Goal: Information Seeking & Learning: Learn about a topic

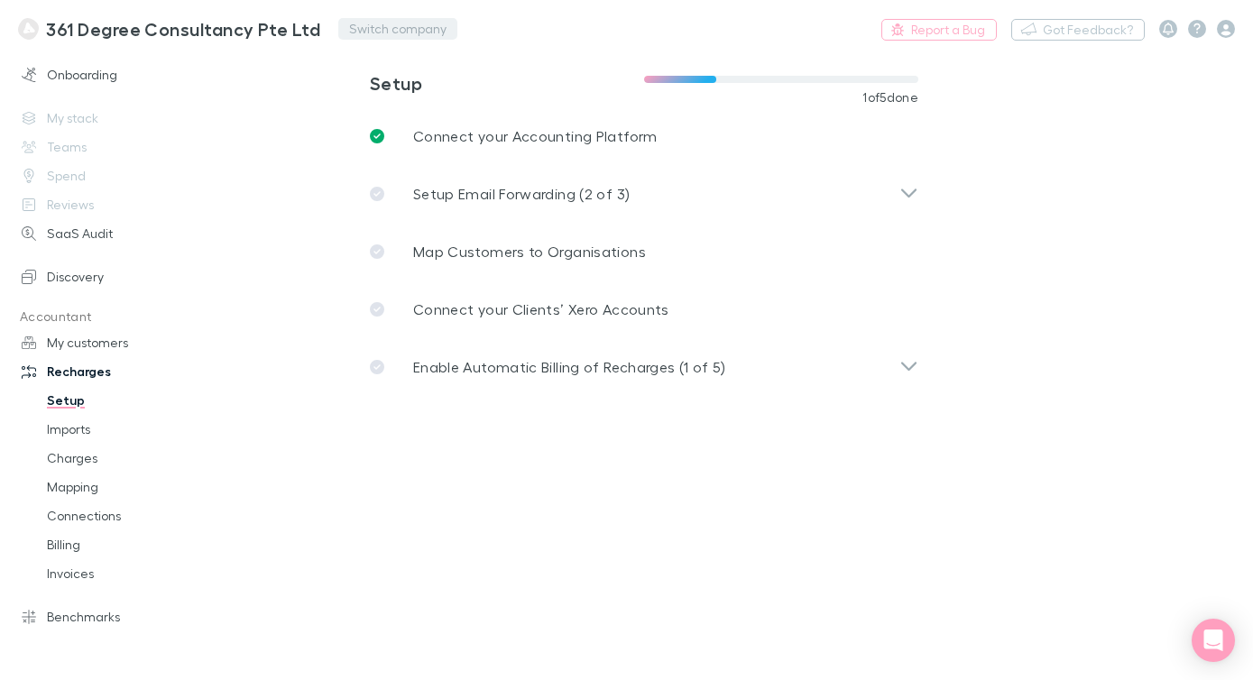
click at [351, 34] on button "Switch company" at bounding box center [397, 29] width 119 height 22
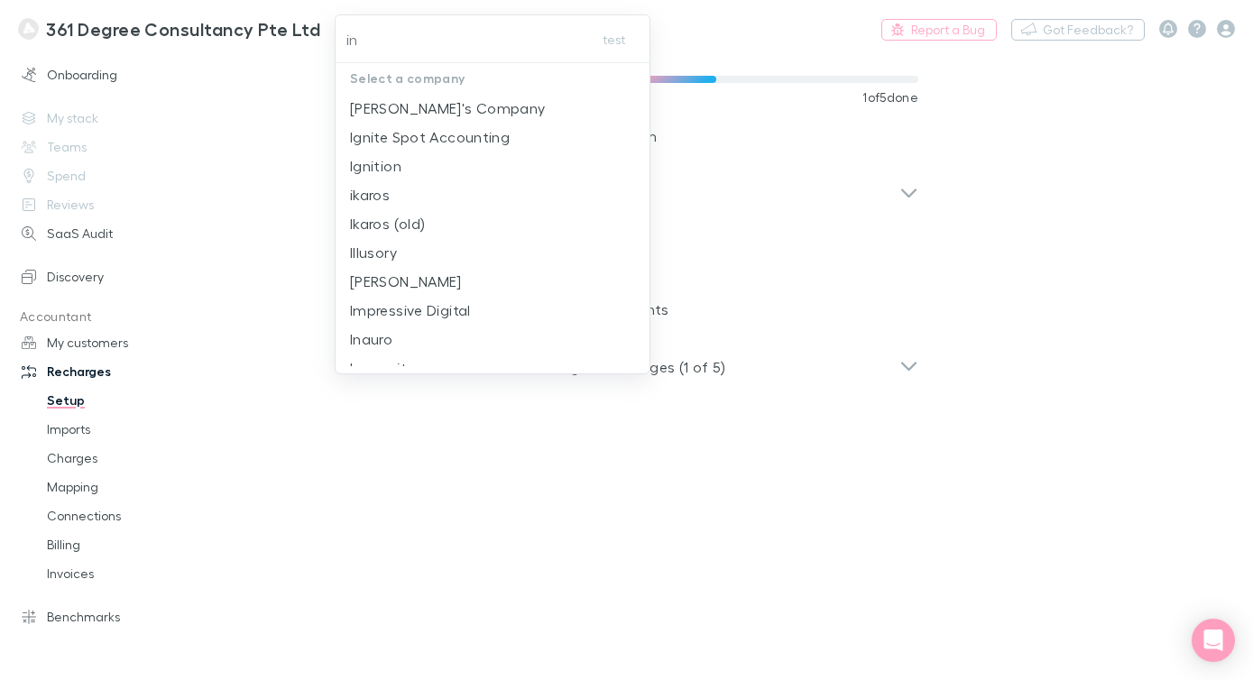
type input "inc"
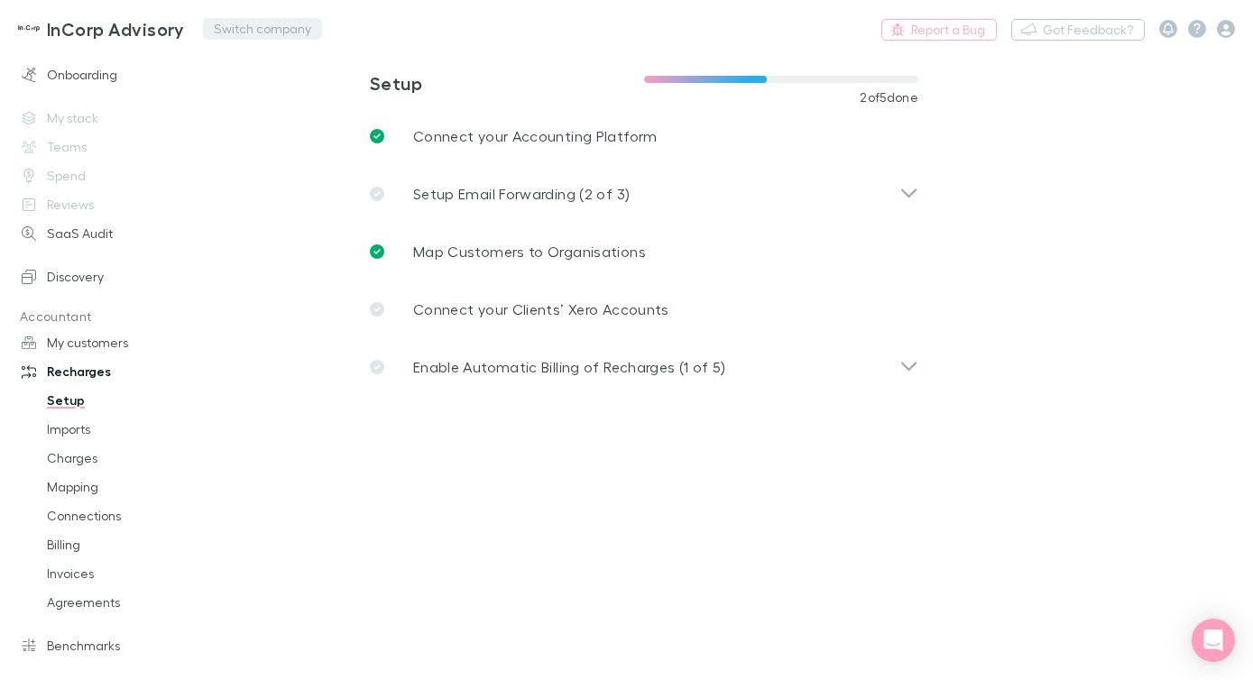
click at [244, 28] on button "Switch company" at bounding box center [262, 29] width 119 height 22
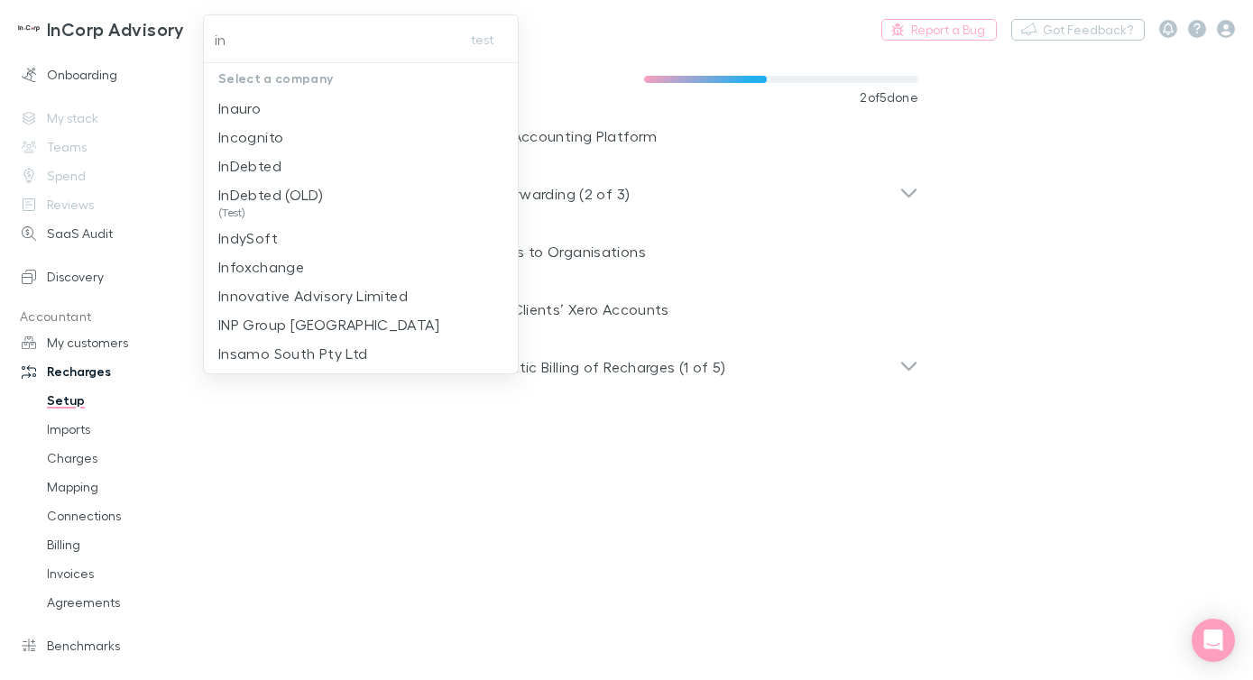
type input "i"
click at [96, 31] on div at bounding box center [626, 340] width 1253 height 680
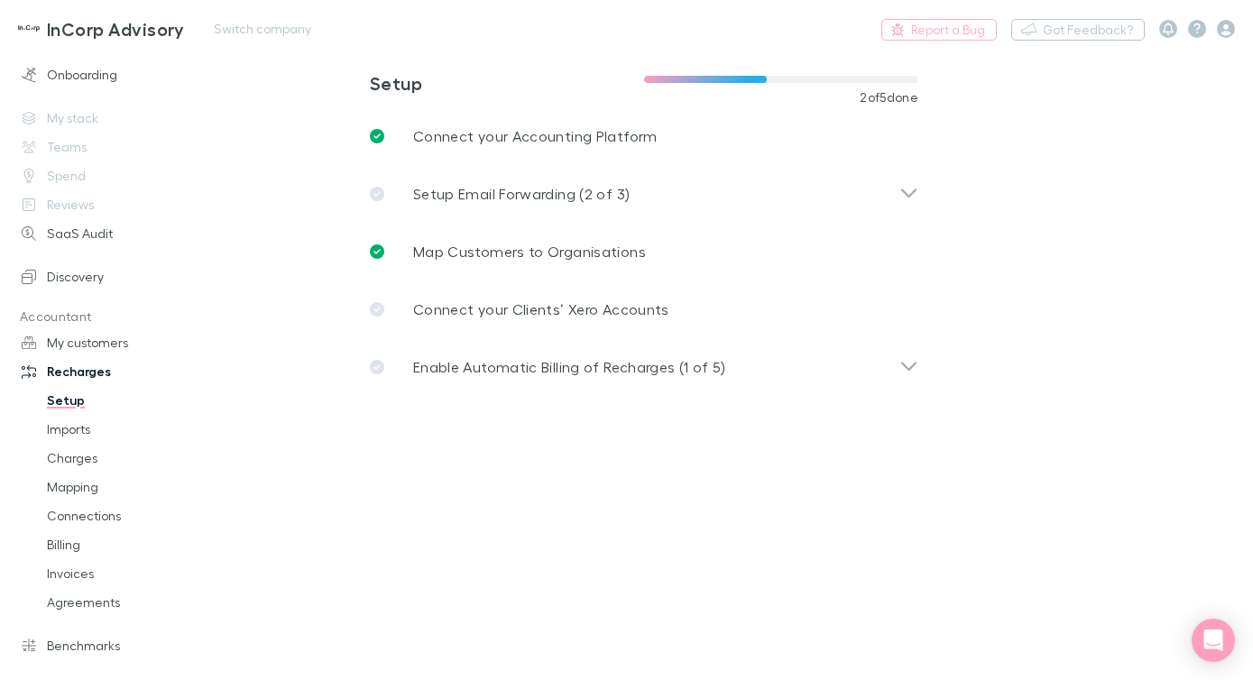
click at [88, 33] on h3 "InCorp Advisory" at bounding box center [116, 29] width 138 height 22
click at [89, 80] on link "Onboarding" at bounding box center [112, 74] width 216 height 29
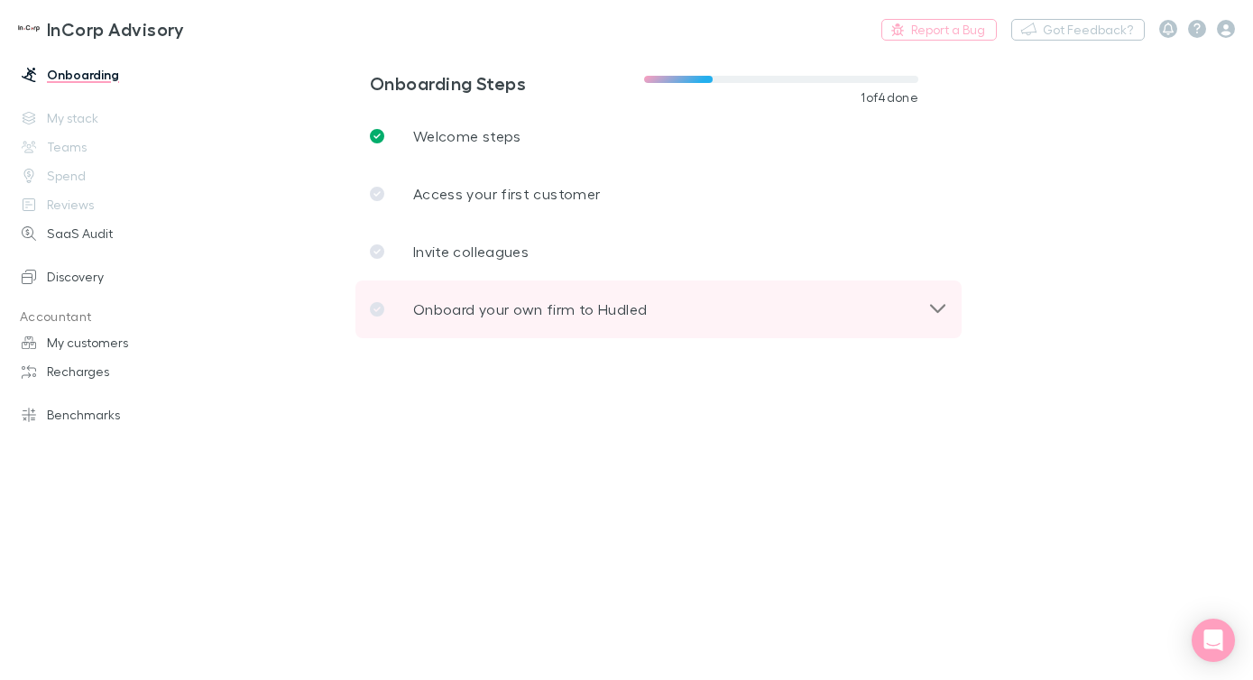
click at [539, 314] on p "Onboard your own firm to Hudled" at bounding box center [530, 310] width 234 height 22
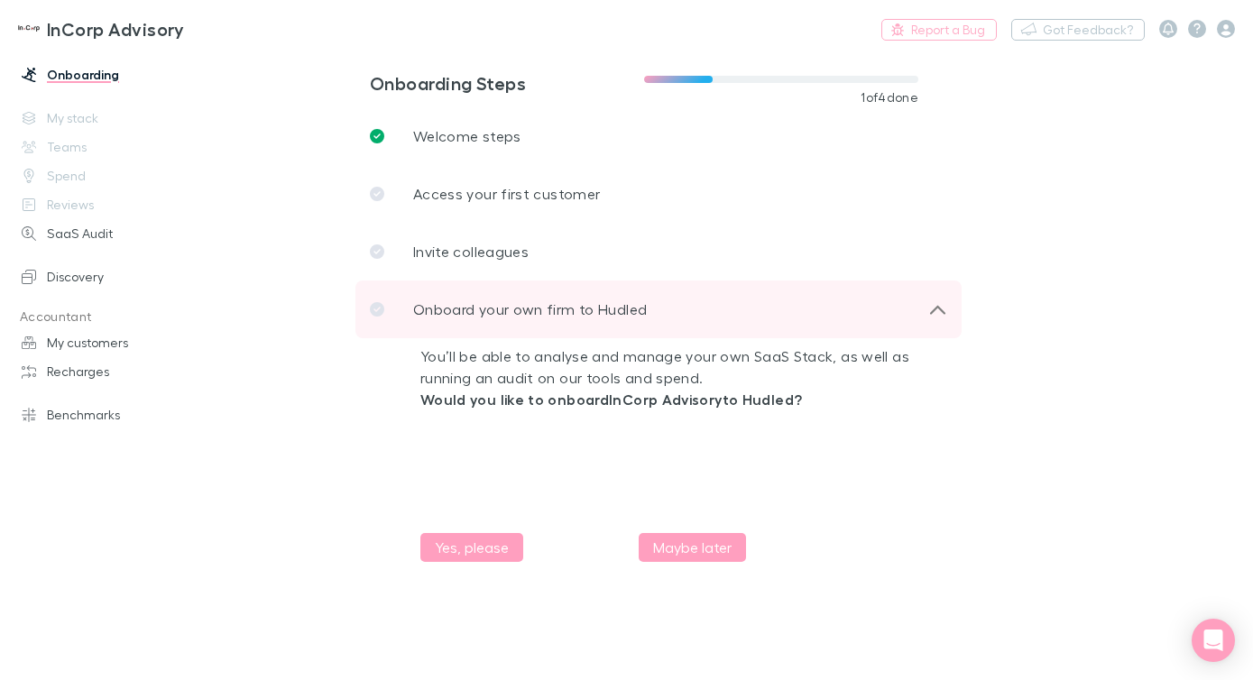
click at [539, 314] on p "Onboard your own firm to Hudled" at bounding box center [530, 310] width 234 height 22
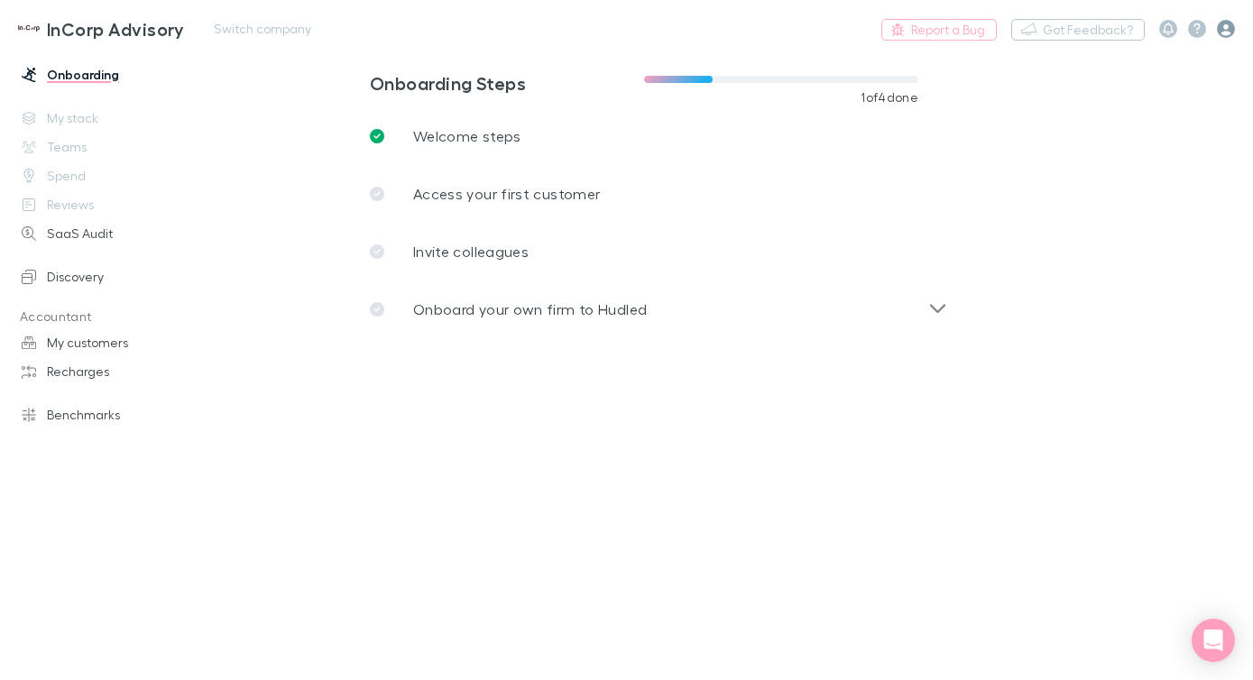
click at [1230, 30] on icon "button" at bounding box center [1226, 29] width 18 height 18
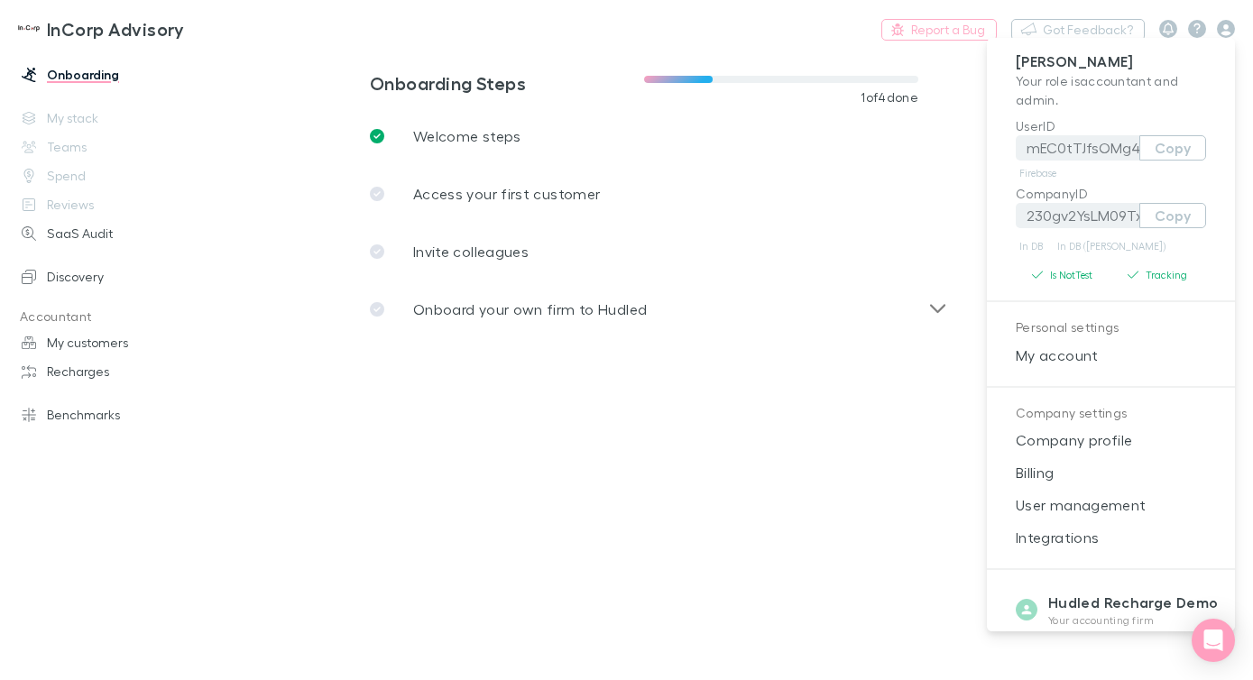
click at [236, 31] on div at bounding box center [626, 340] width 1253 height 680
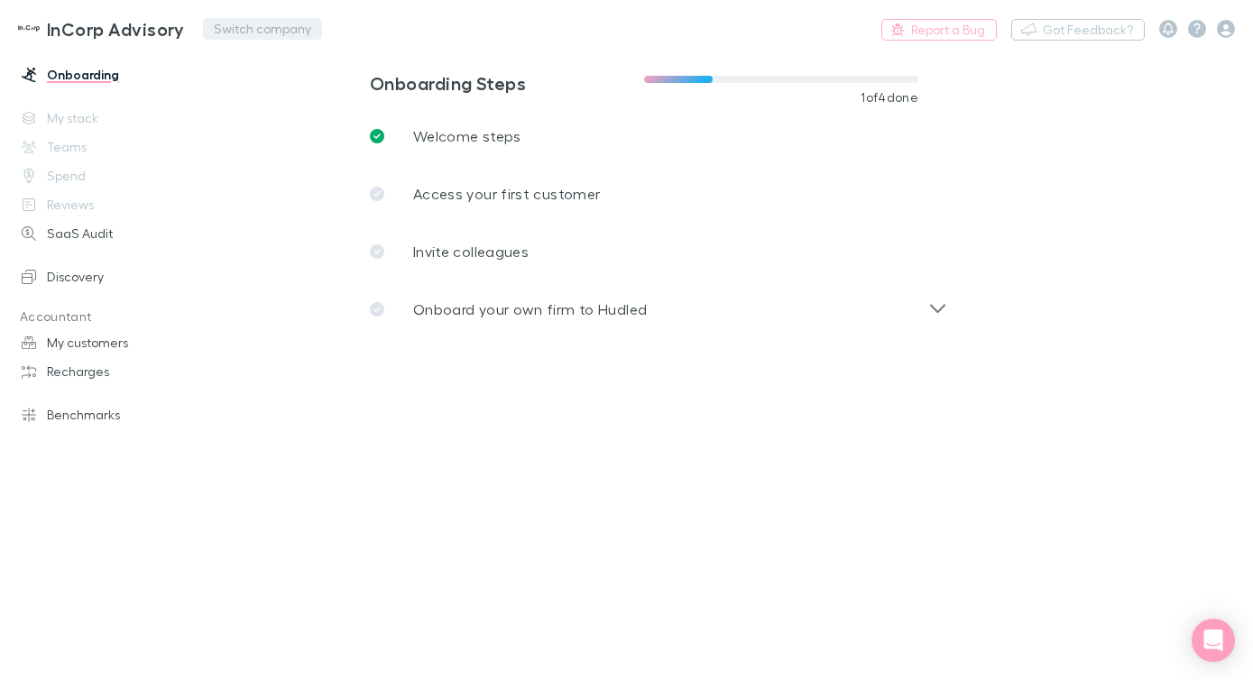
click at [213, 29] on button "Switch company" at bounding box center [262, 29] width 119 height 22
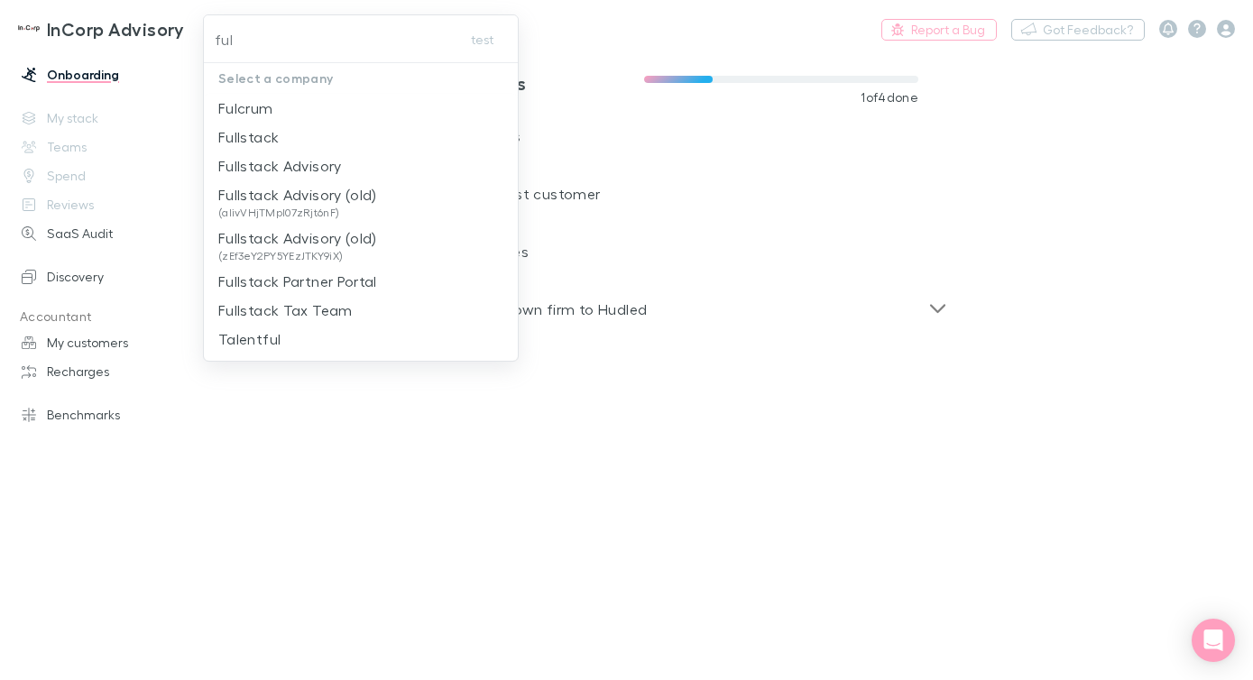
type input "full"
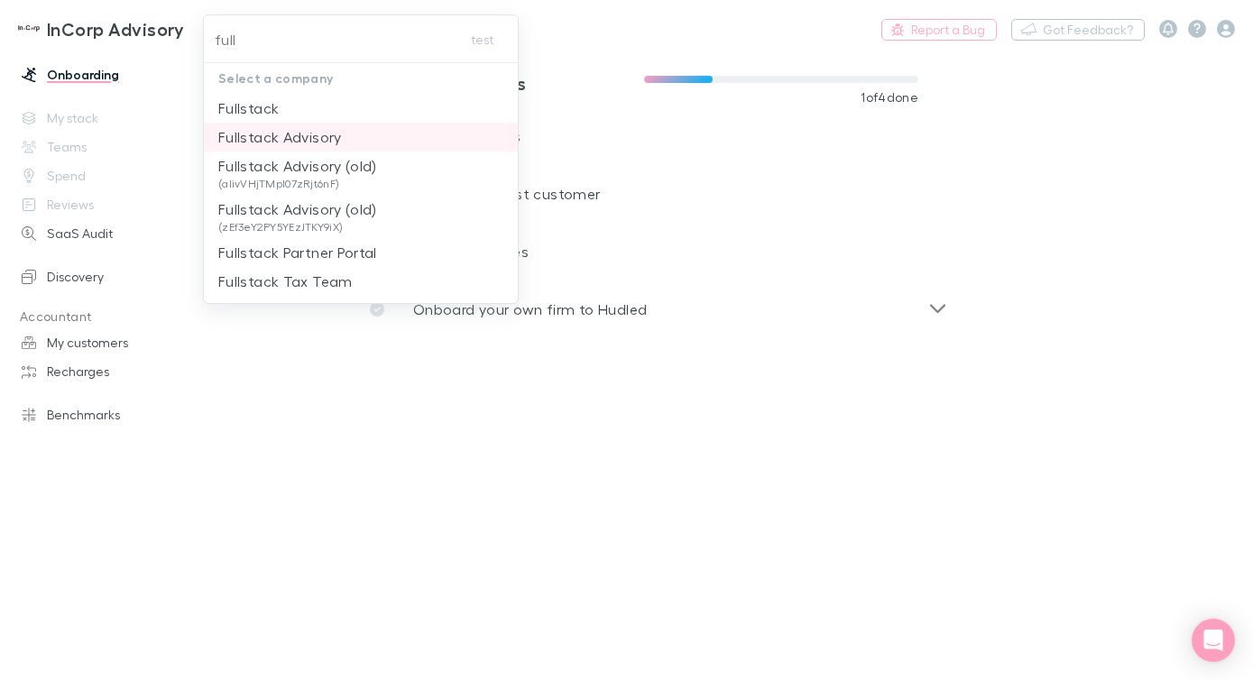
click at [293, 134] on p "Fullstack Advisory" at bounding box center [280, 137] width 124 height 22
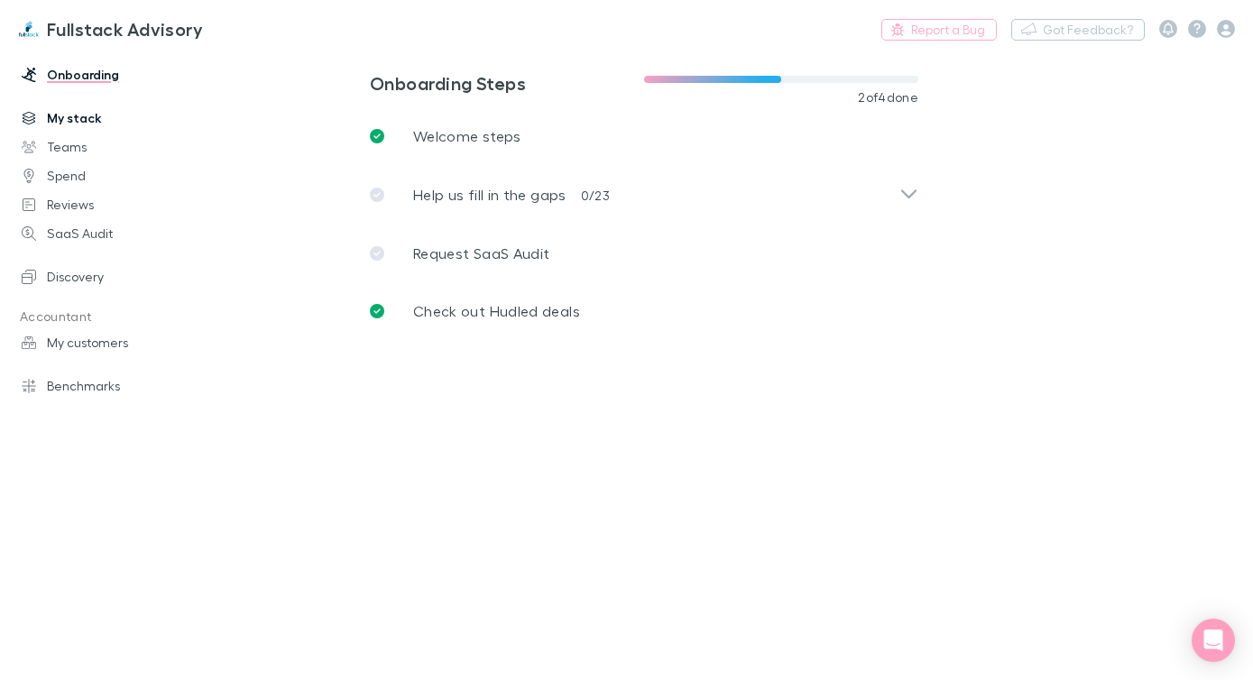
click at [79, 121] on link "My stack" at bounding box center [112, 118] width 216 height 29
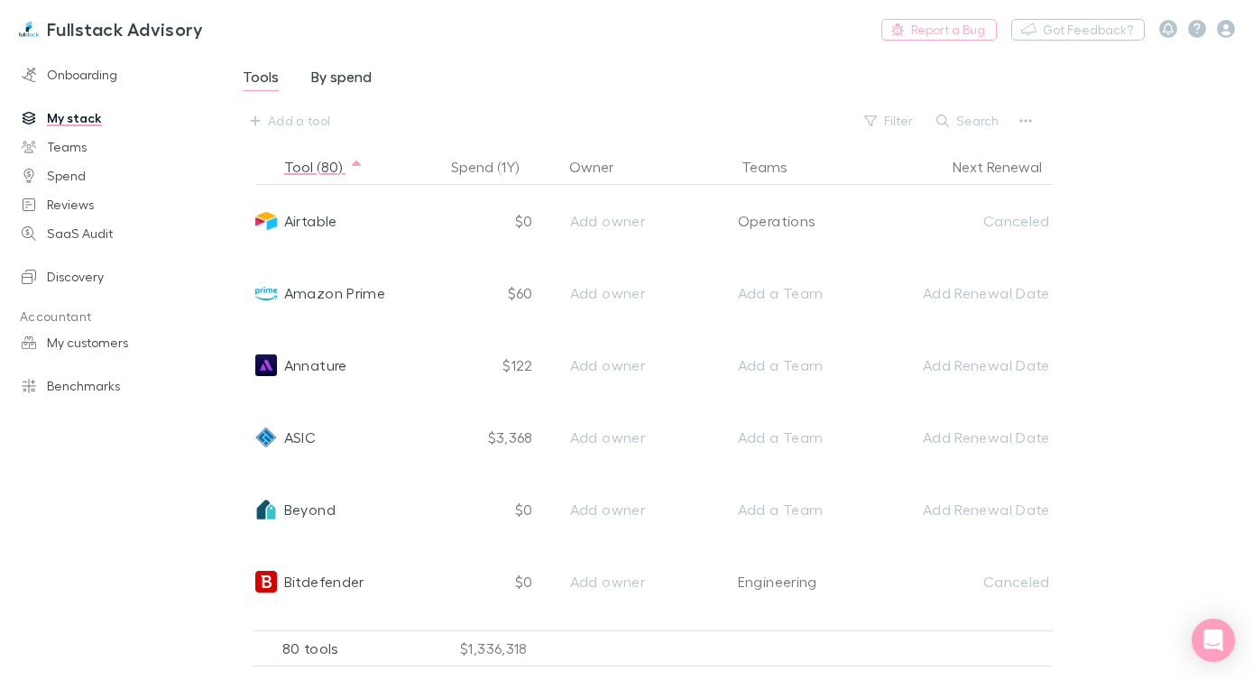
click at [329, 82] on span "By spend" at bounding box center [341, 79] width 60 height 23
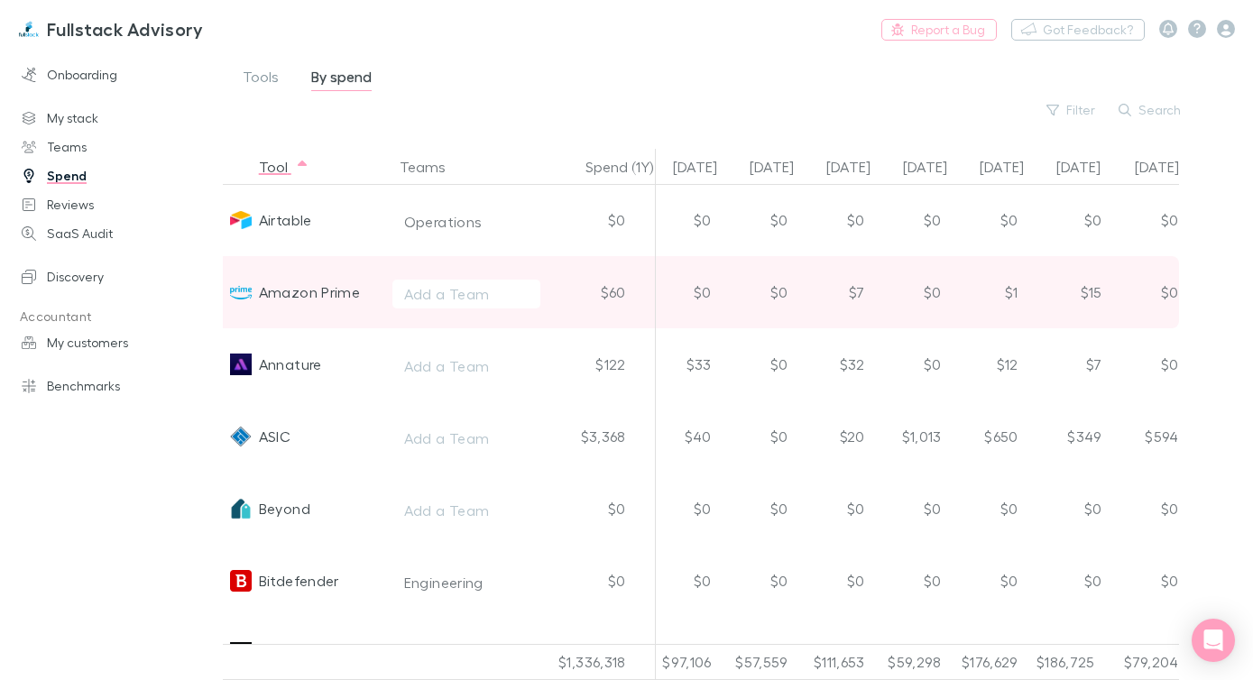
scroll to position [0, 857]
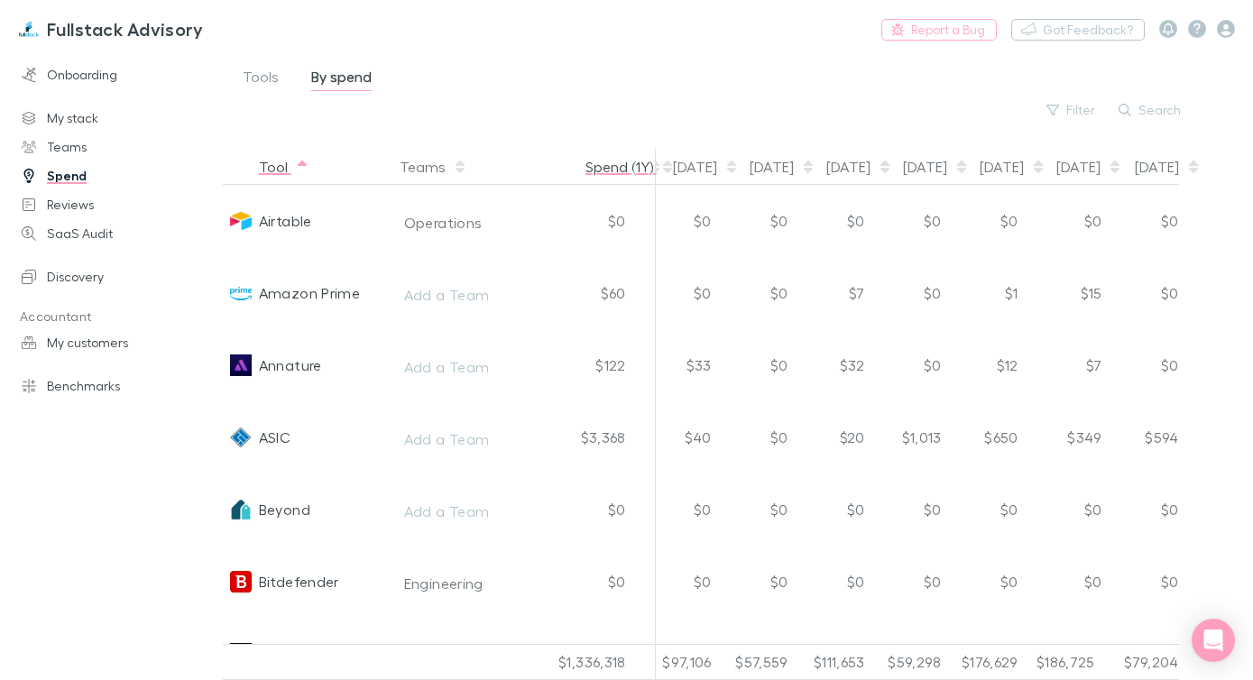
click at [614, 171] on button "Spend (1Y)" at bounding box center [629, 167] width 89 height 36
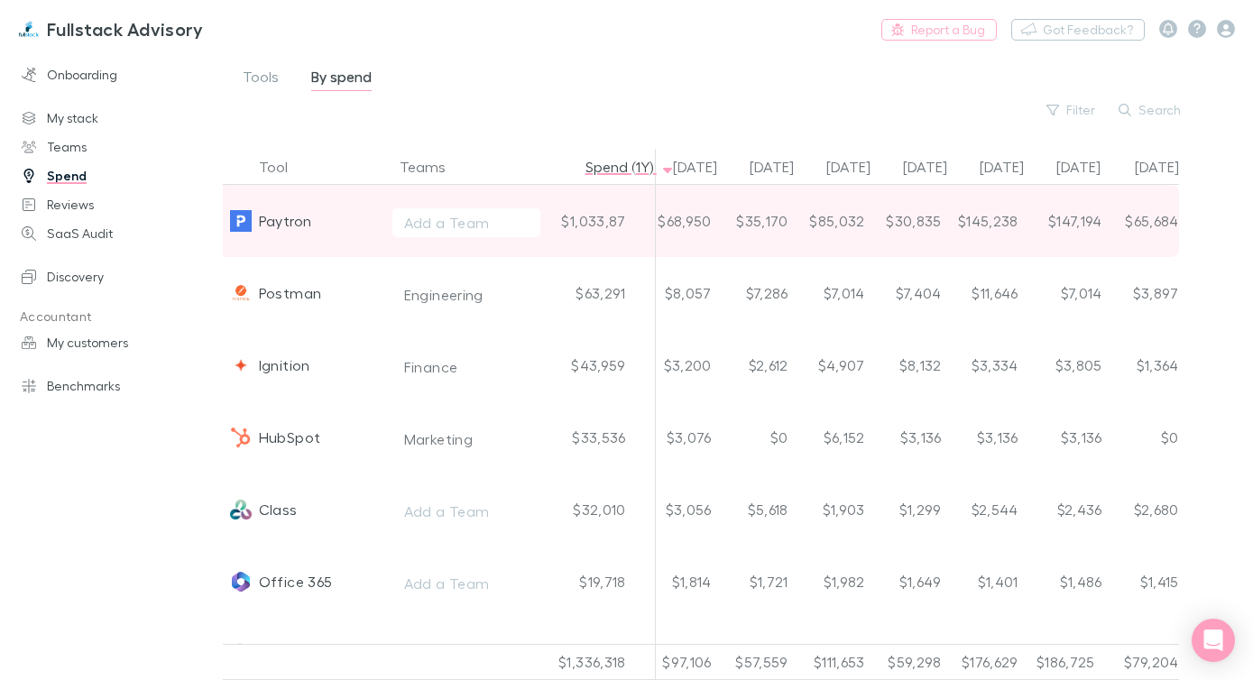
click at [320, 225] on div "Paytron" at bounding box center [304, 221] width 162 height 72
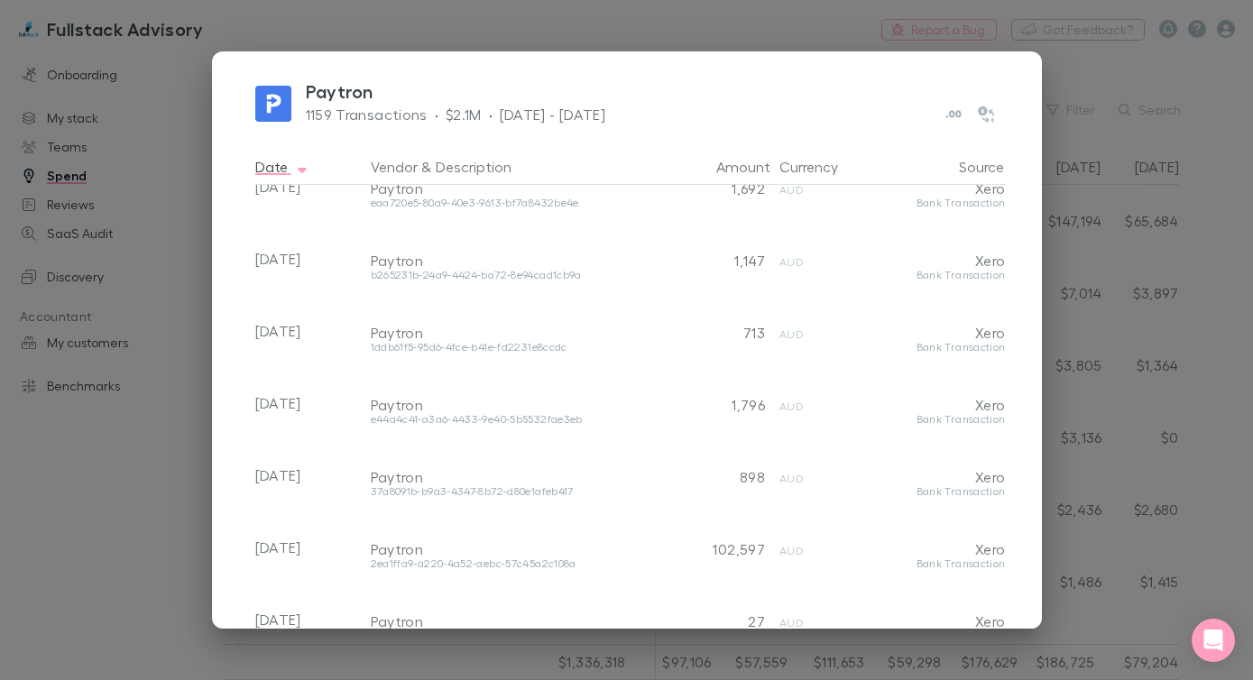
scroll to position [1847, 0]
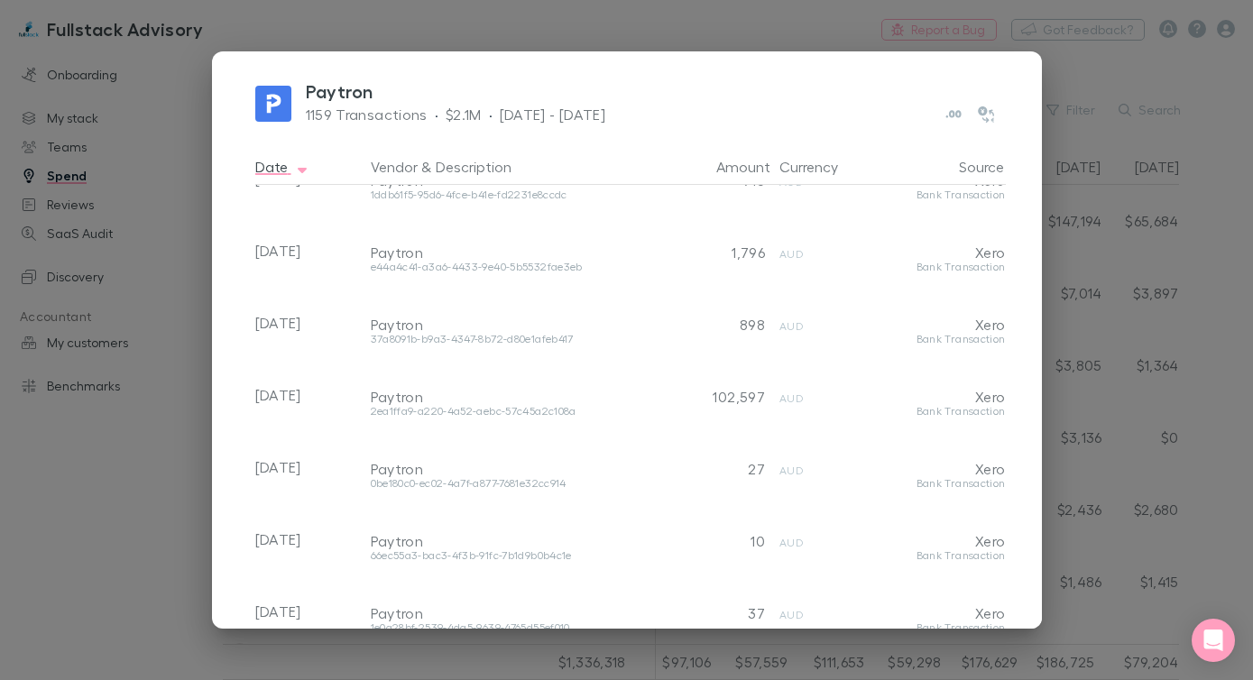
click at [180, 420] on div "Paytron 1159 Transactions · $2.1M · [DATE] - [DATE] Date Vendor & Description A…" at bounding box center [626, 340] width 1253 height 680
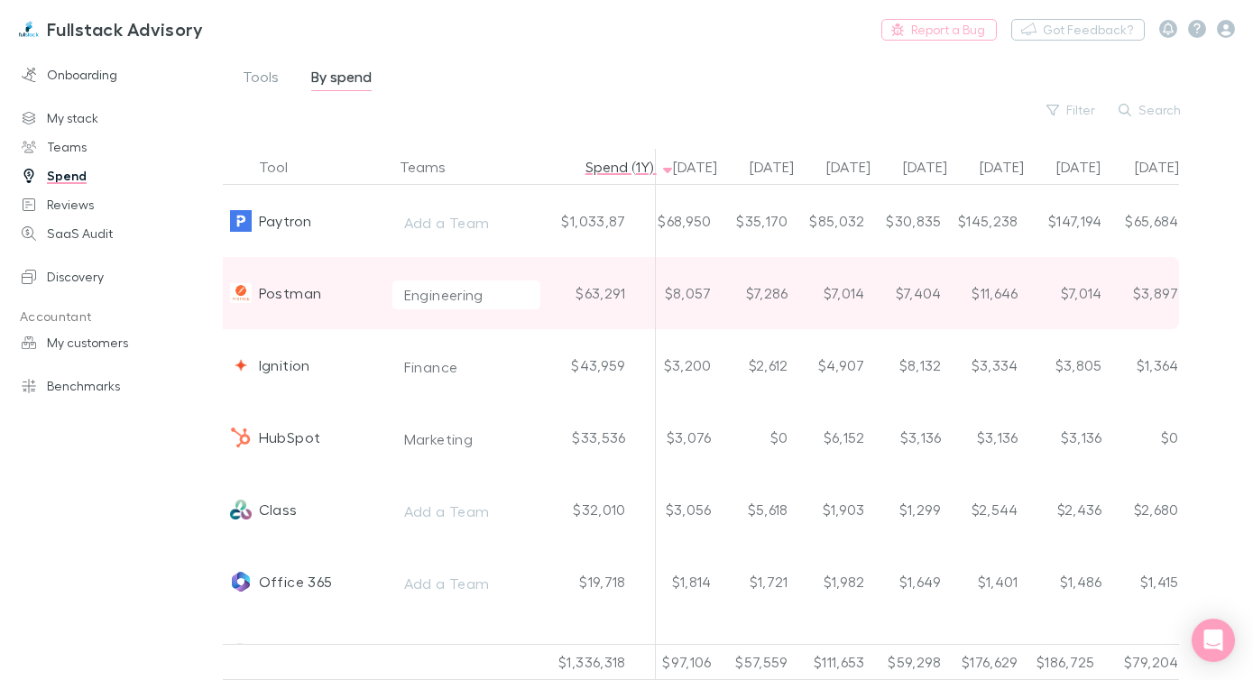
click at [908, 291] on div "$7,404" at bounding box center [910, 293] width 77 height 72
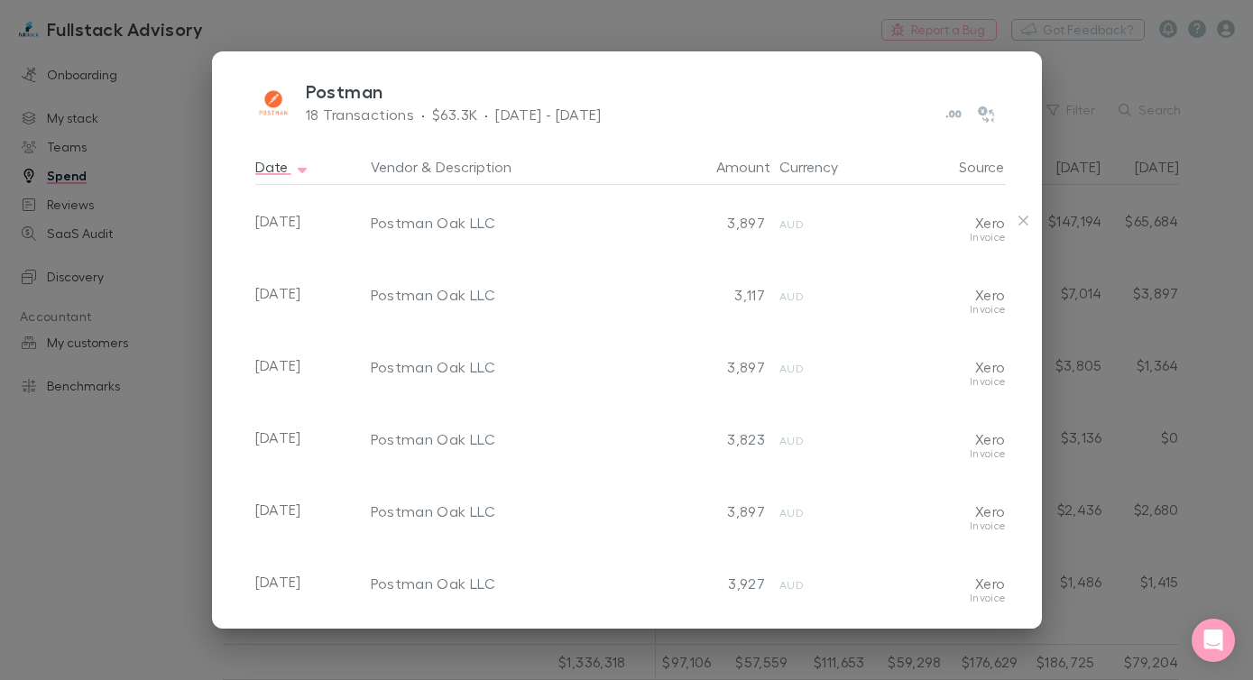
click at [434, 221] on div "Postman Oak LLC" at bounding box center [514, 223] width 287 height 18
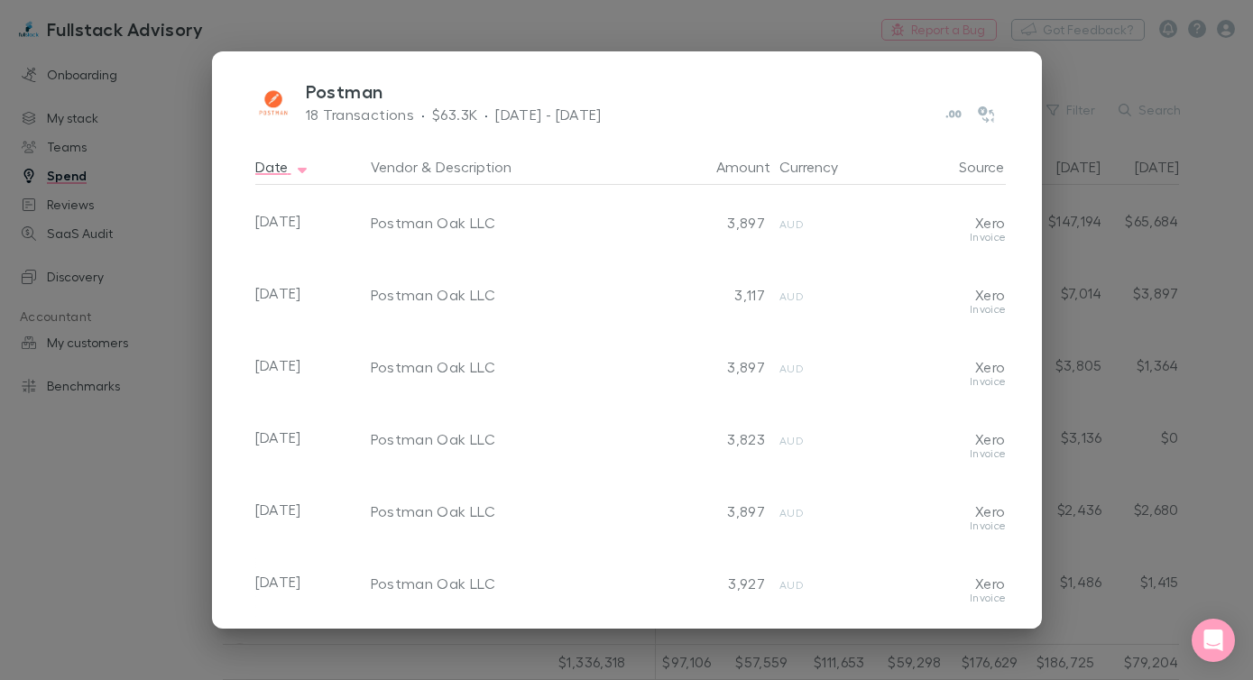
click at [238, 298] on div "Postman 18 Transactions · $63.3K · [DATE] - [DATE] Date Vendor & Description Am…" at bounding box center [627, 340] width 830 height 578
click at [180, 425] on div "Postman 18 Transactions · $63.3K · [DATE] - [DATE] Date Vendor & Description Am…" at bounding box center [626, 340] width 1253 height 680
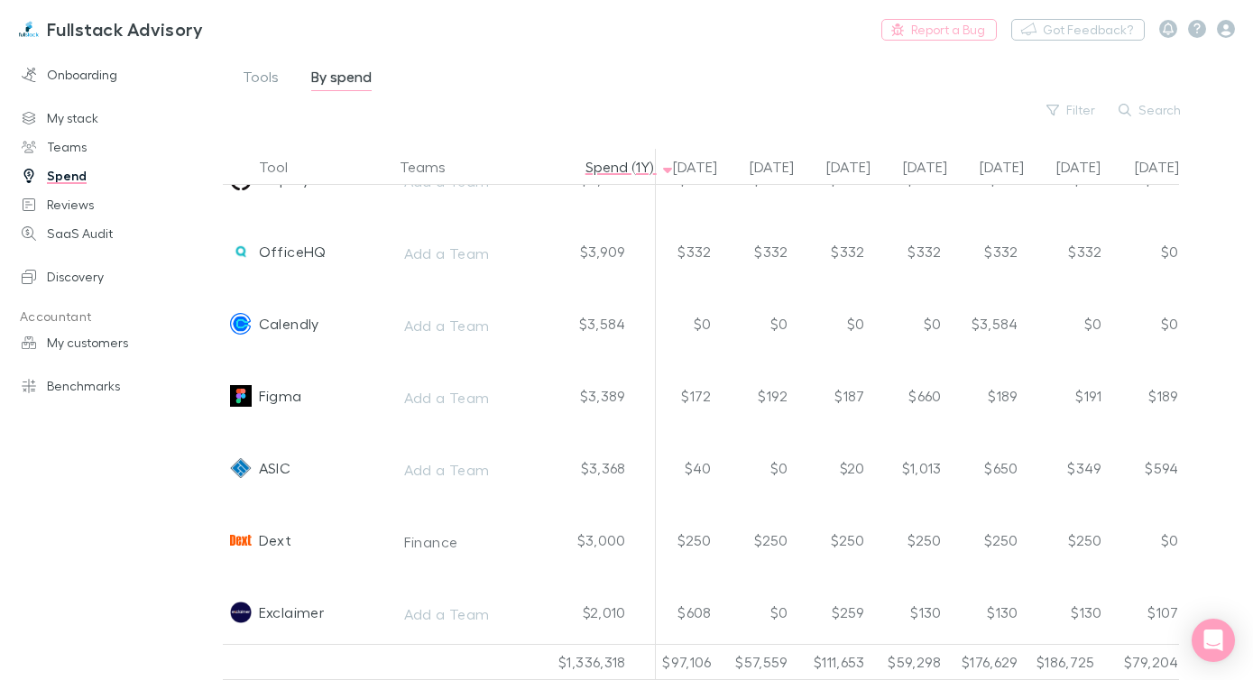
scroll to position [1072, 857]
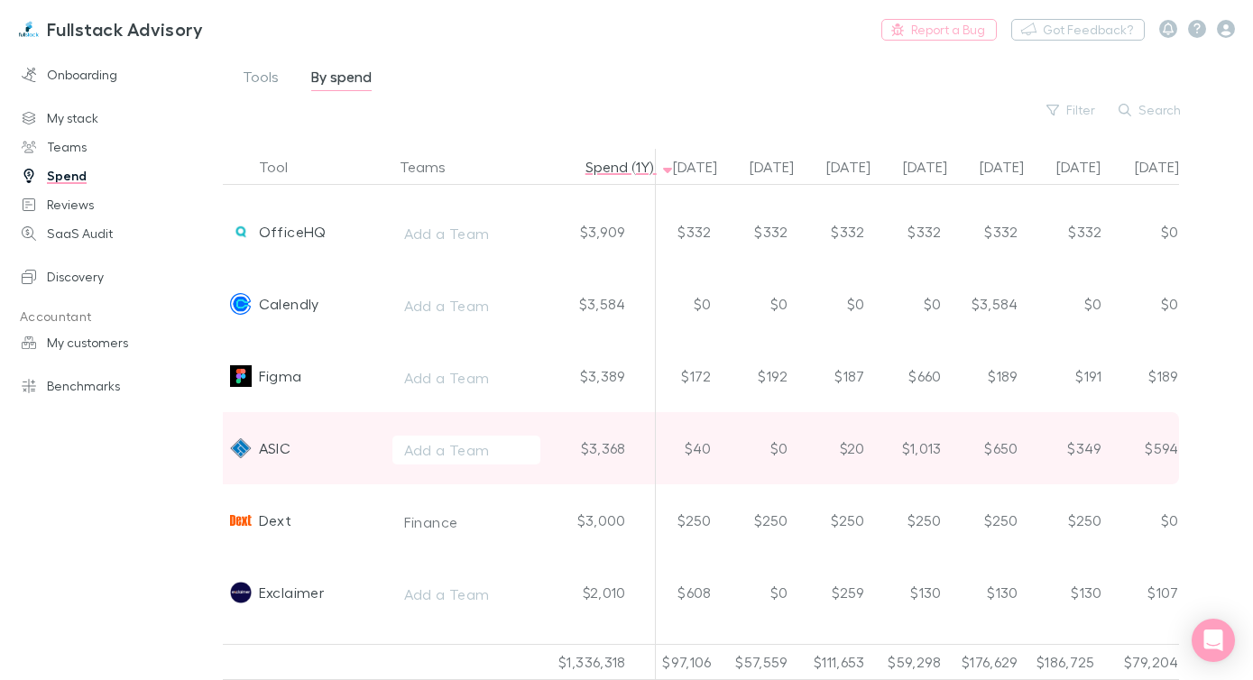
click at [784, 435] on div "$0" at bounding box center [757, 448] width 77 height 72
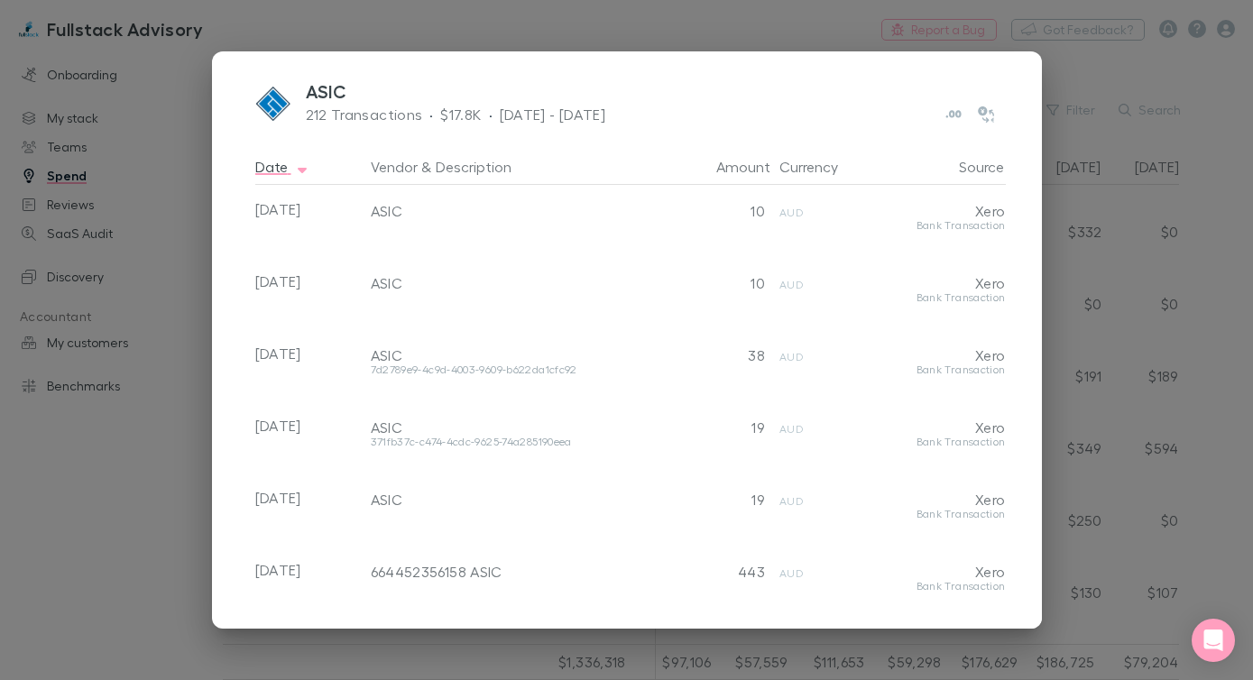
scroll to position [2548, 0]
